Goal: Task Accomplishment & Management: Manage account settings

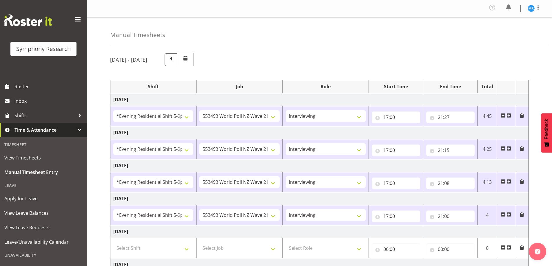
select select "48116"
select select "10527"
select select "47"
select select "48116"
select select "10527"
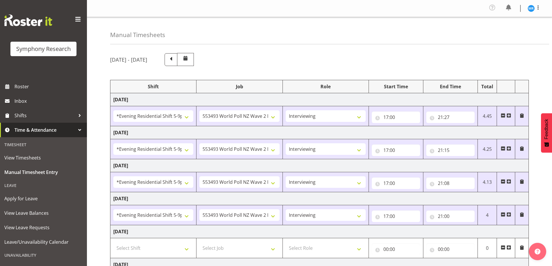
select select "47"
select select "48116"
select select "10527"
select select "47"
select select "48116"
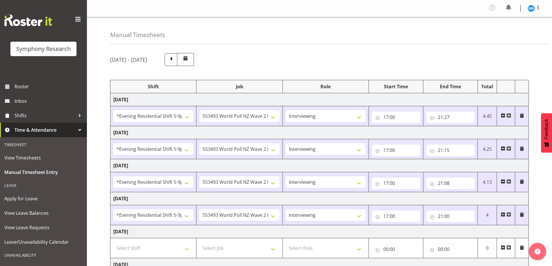
select select "10527"
select select "47"
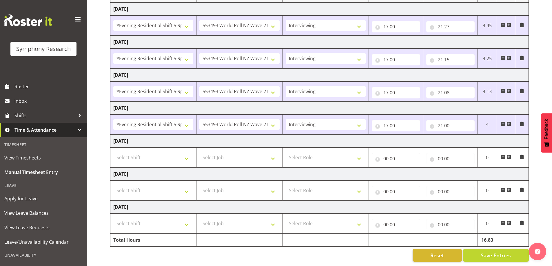
scroll to position [95, 0]
click at [494, 252] on span "Save Entries" at bounding box center [496, 256] width 30 height 8
click at [491, 253] on span "Save Entries" at bounding box center [496, 256] width 30 height 8
